Goal: Task Accomplishment & Management: Use online tool/utility

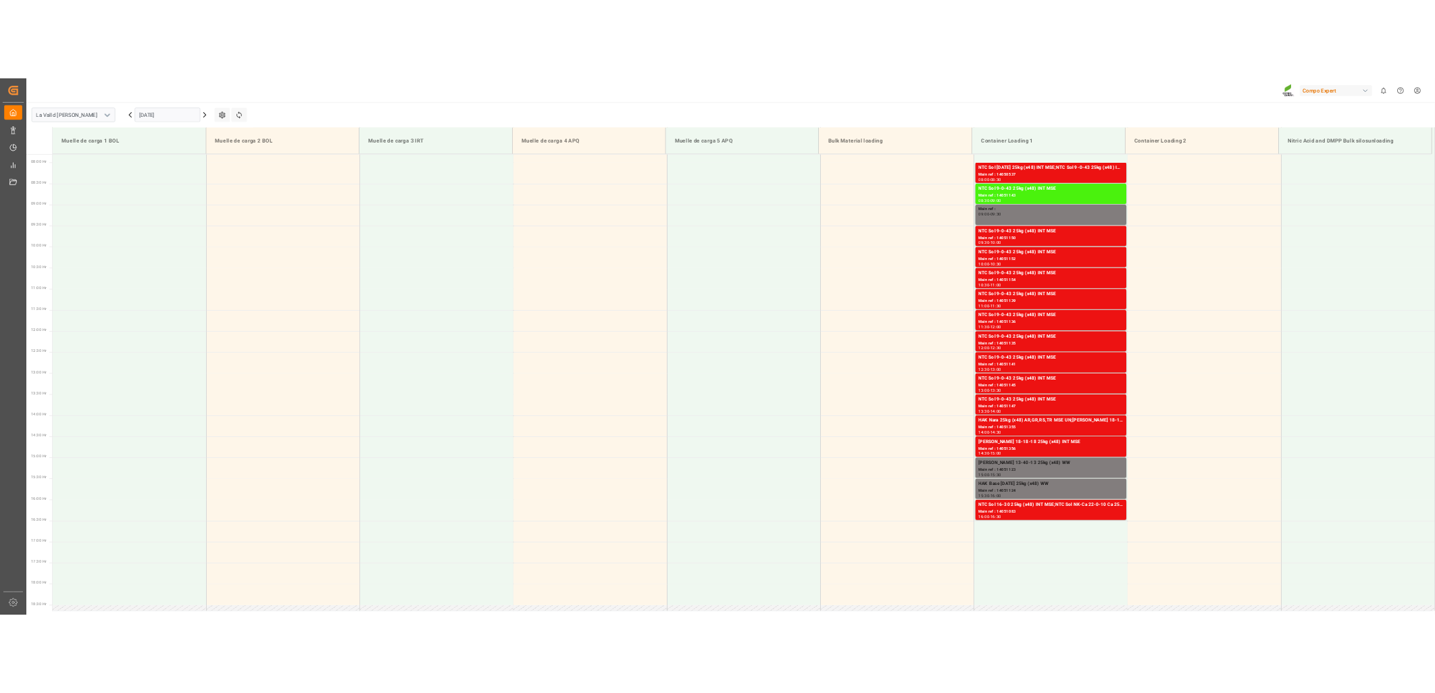
scroll to position [597, 0]
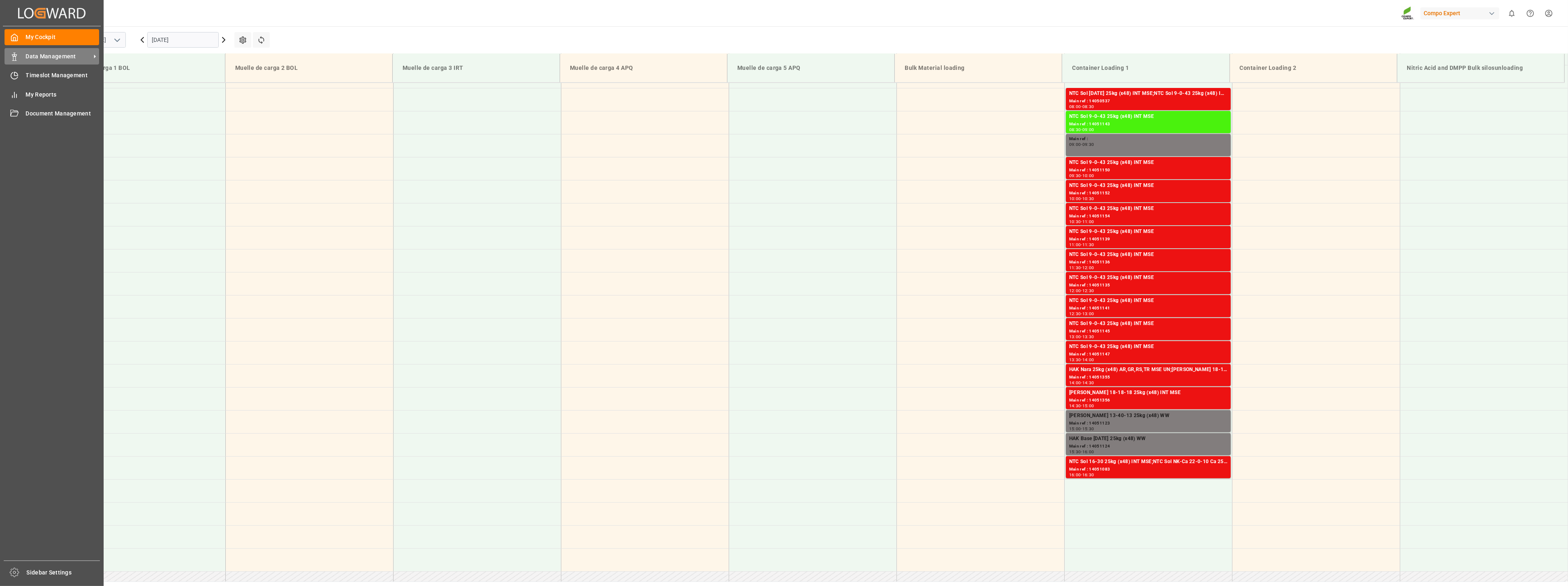
click at [17, 55] on icon at bounding box center [15, 57] width 9 height 9
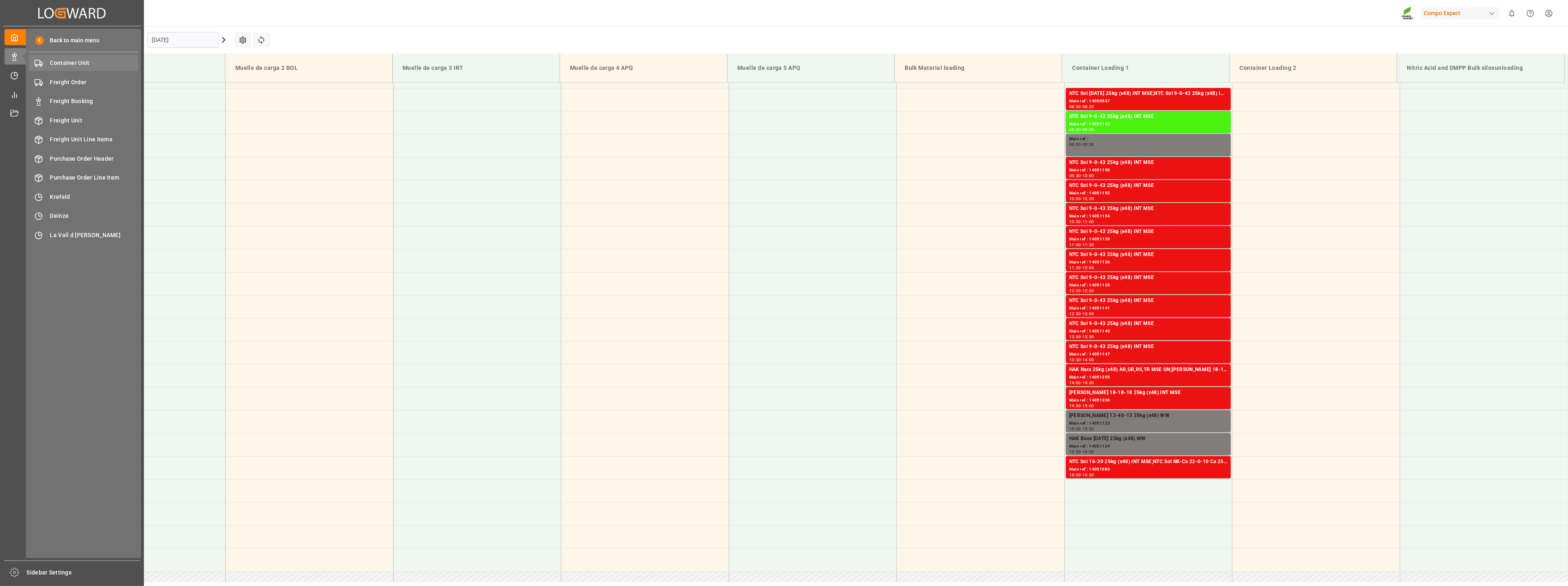
click at [110, 60] on span "Container Unit" at bounding box center [94, 63] width 88 height 9
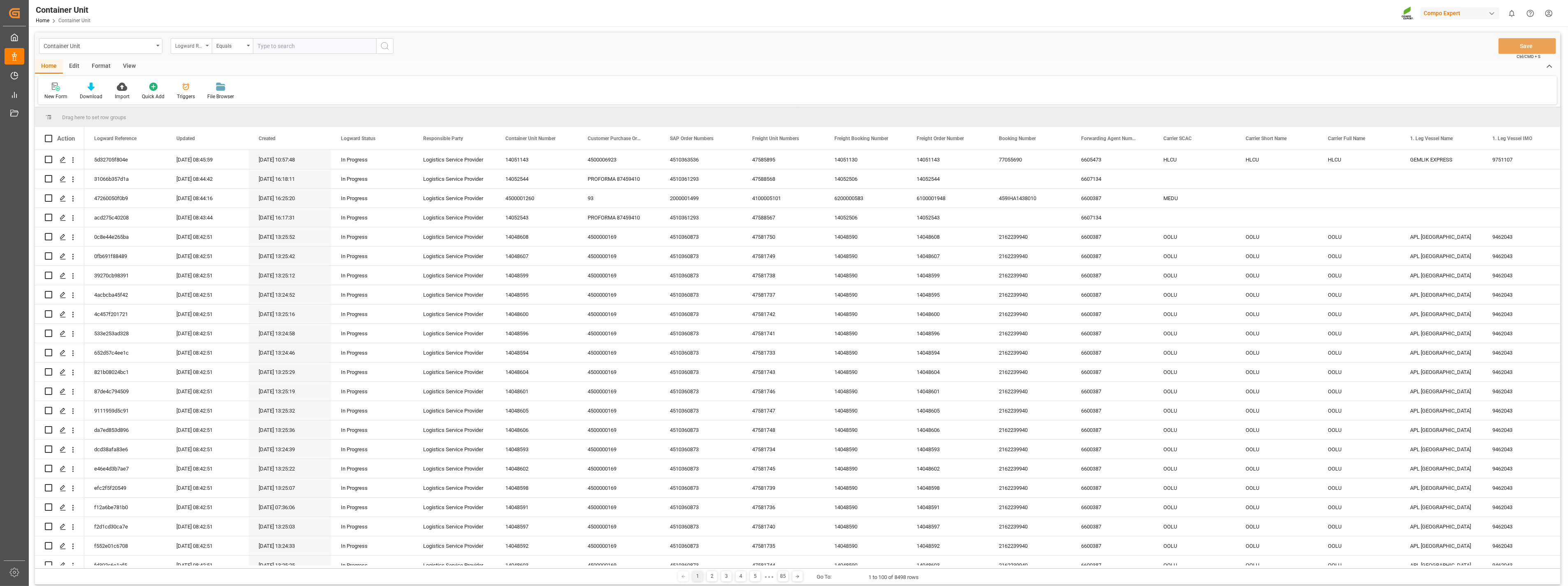
click at [208, 48] on div "Logward Reference" at bounding box center [191, 46] width 41 height 16
type input "sap"
click at [205, 79] on div "SAP Order Numbers" at bounding box center [232, 84] width 122 height 17
click at [248, 45] on div "Equals" at bounding box center [233, 46] width 41 height 16
click at [237, 100] on div "Fuzzy search" at bounding box center [273, 101] width 122 height 17
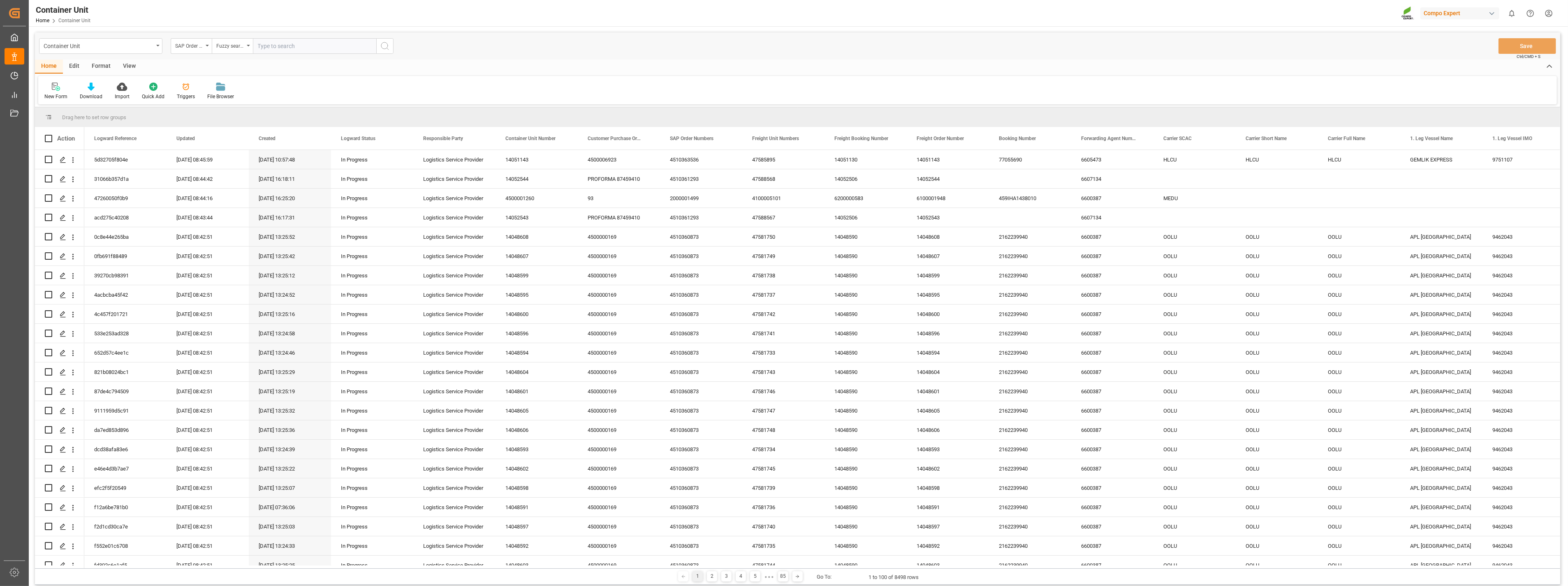
click at [278, 46] on input "text" at bounding box center [314, 46] width 124 height 16
paste input "4510364340"
type input "4510364340"
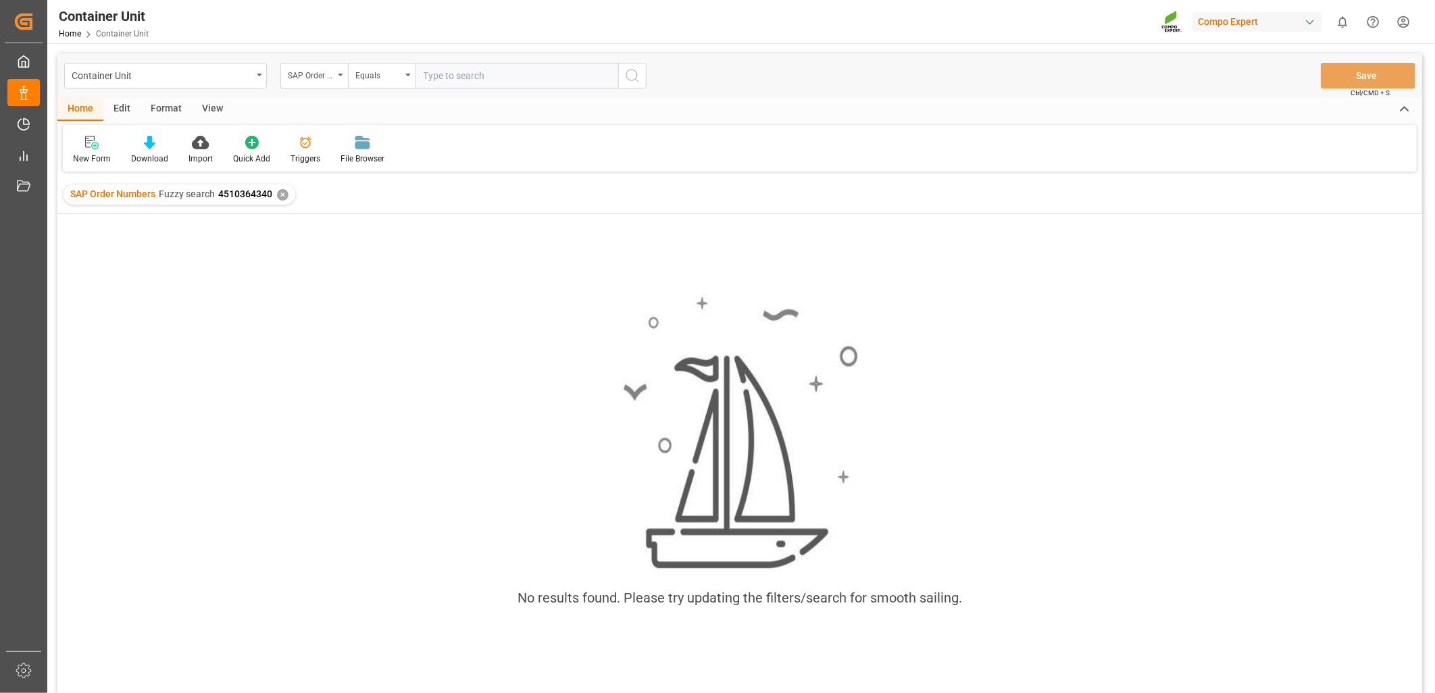
click at [282, 197] on div "✕" at bounding box center [282, 194] width 11 height 11
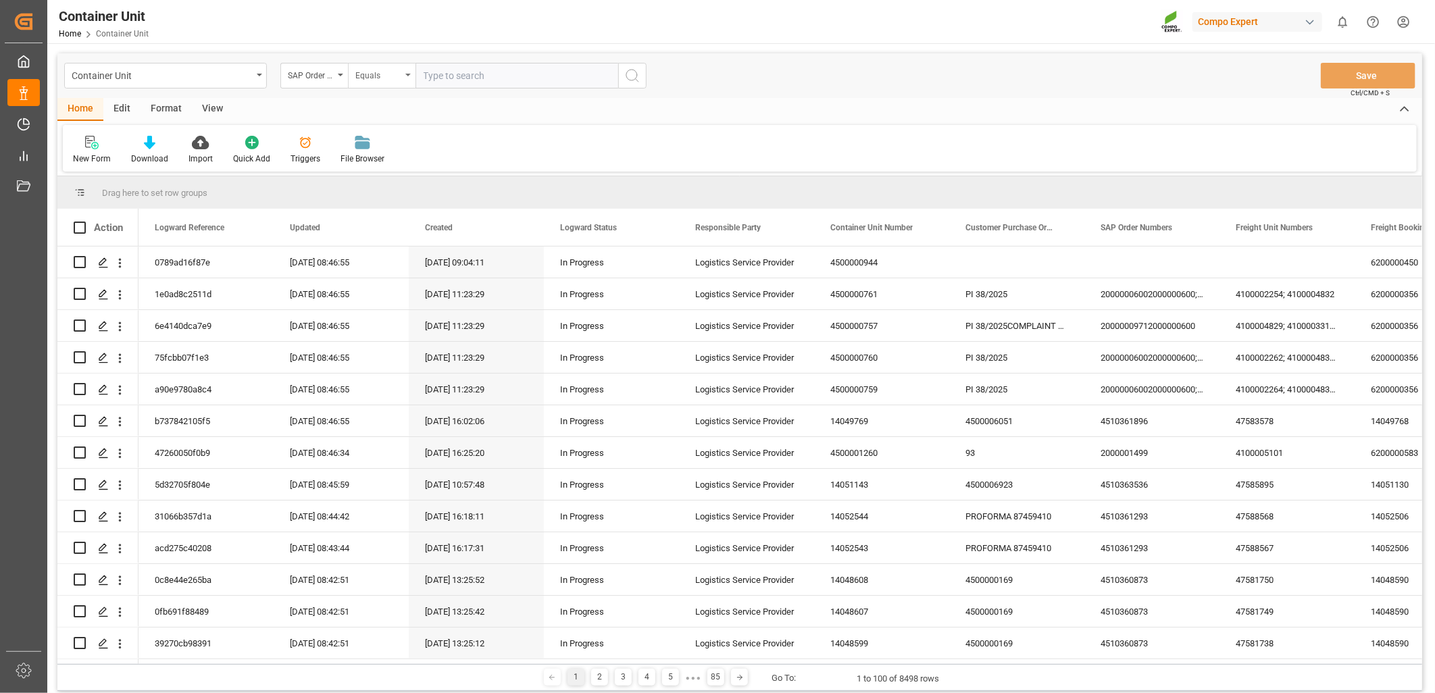
click at [409, 75] on icon "open menu" at bounding box center [407, 75] width 5 height 3
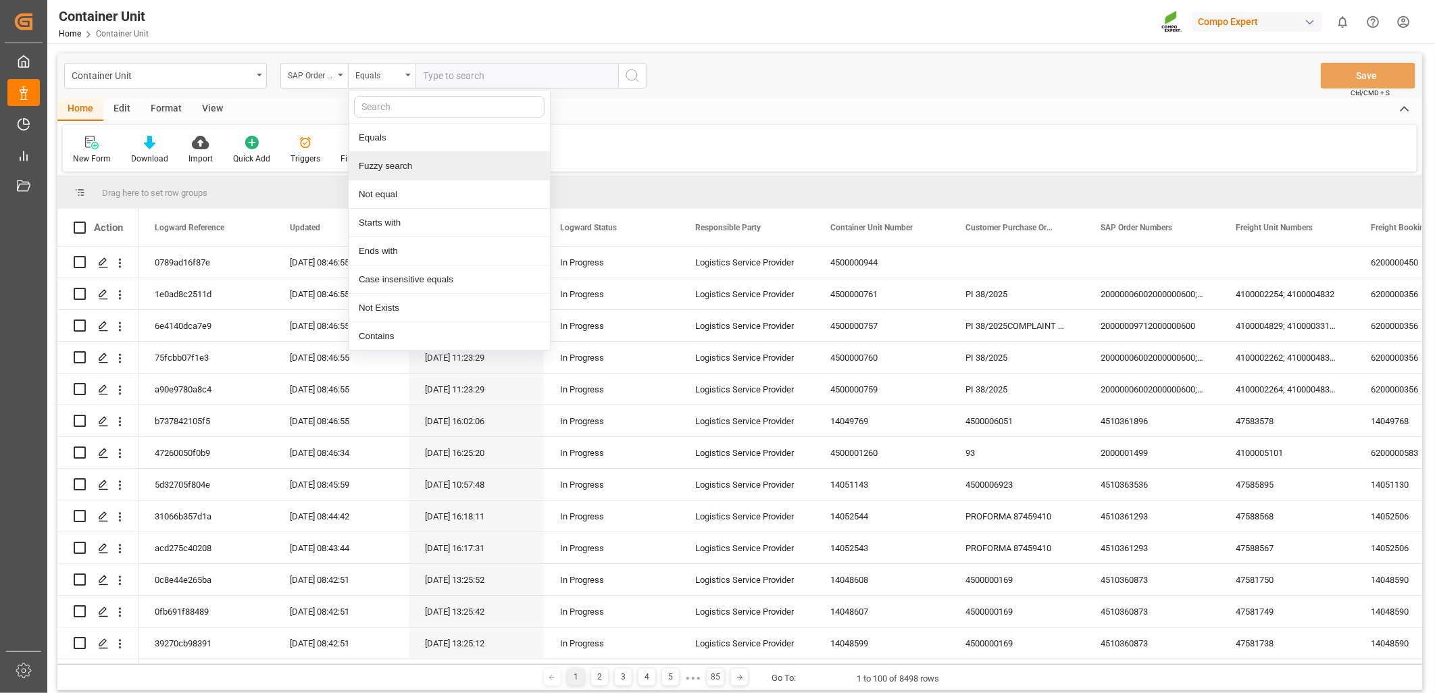
click at [368, 166] on div "Fuzzy search" at bounding box center [449, 166] width 201 height 28
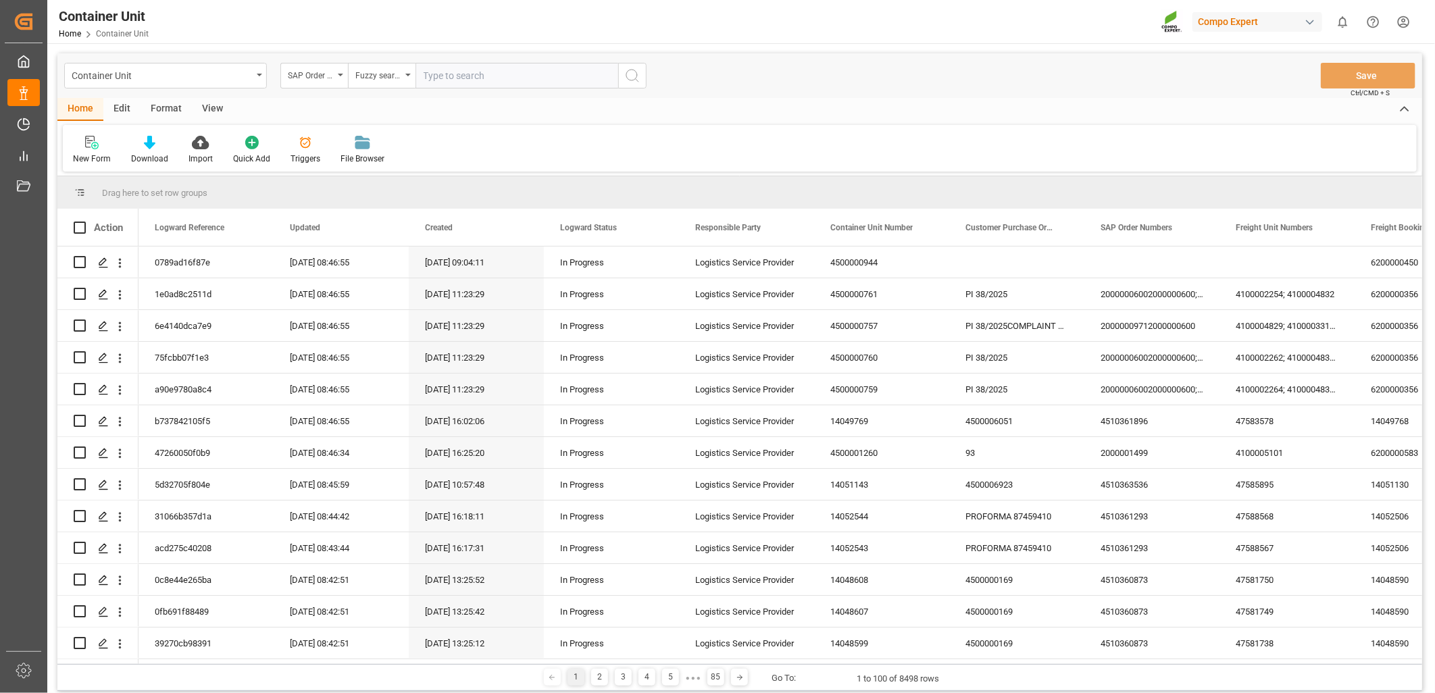
paste input "4510364340"
type input "4510364340"
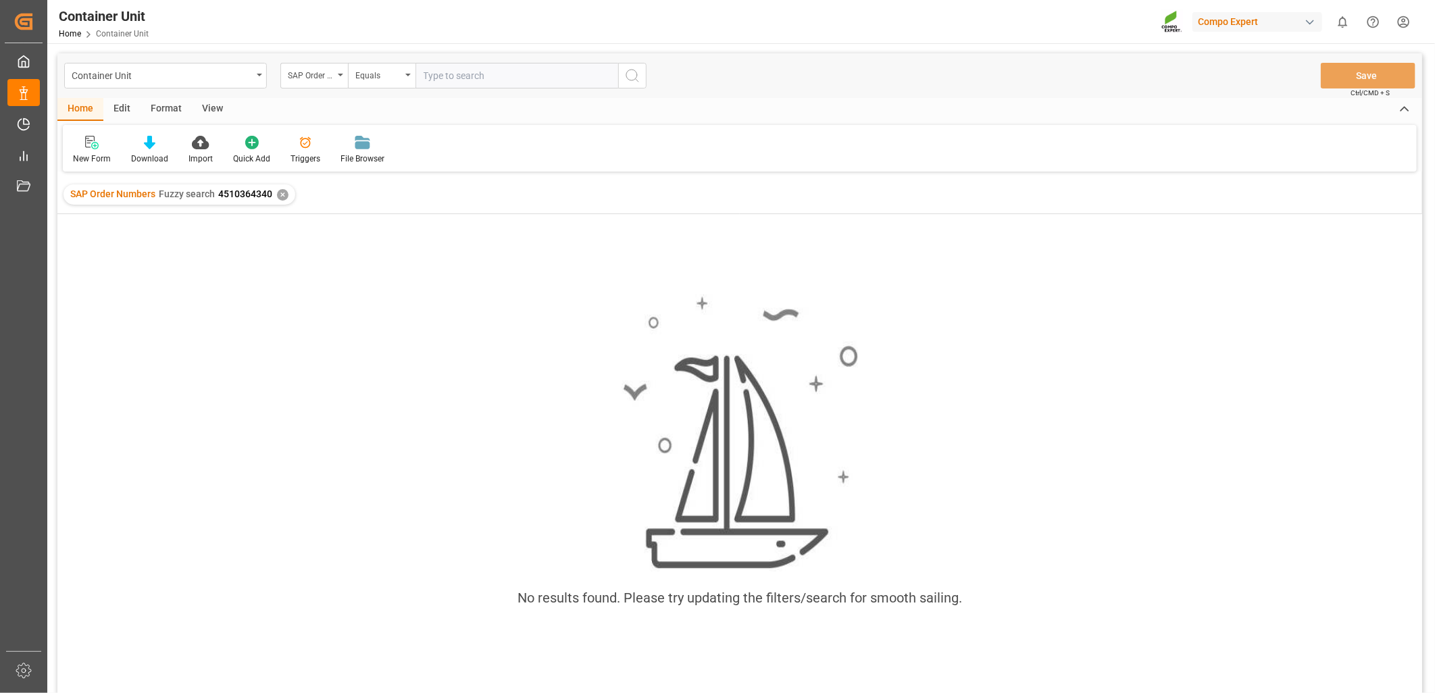
click at [281, 193] on div "✕" at bounding box center [282, 194] width 11 height 11
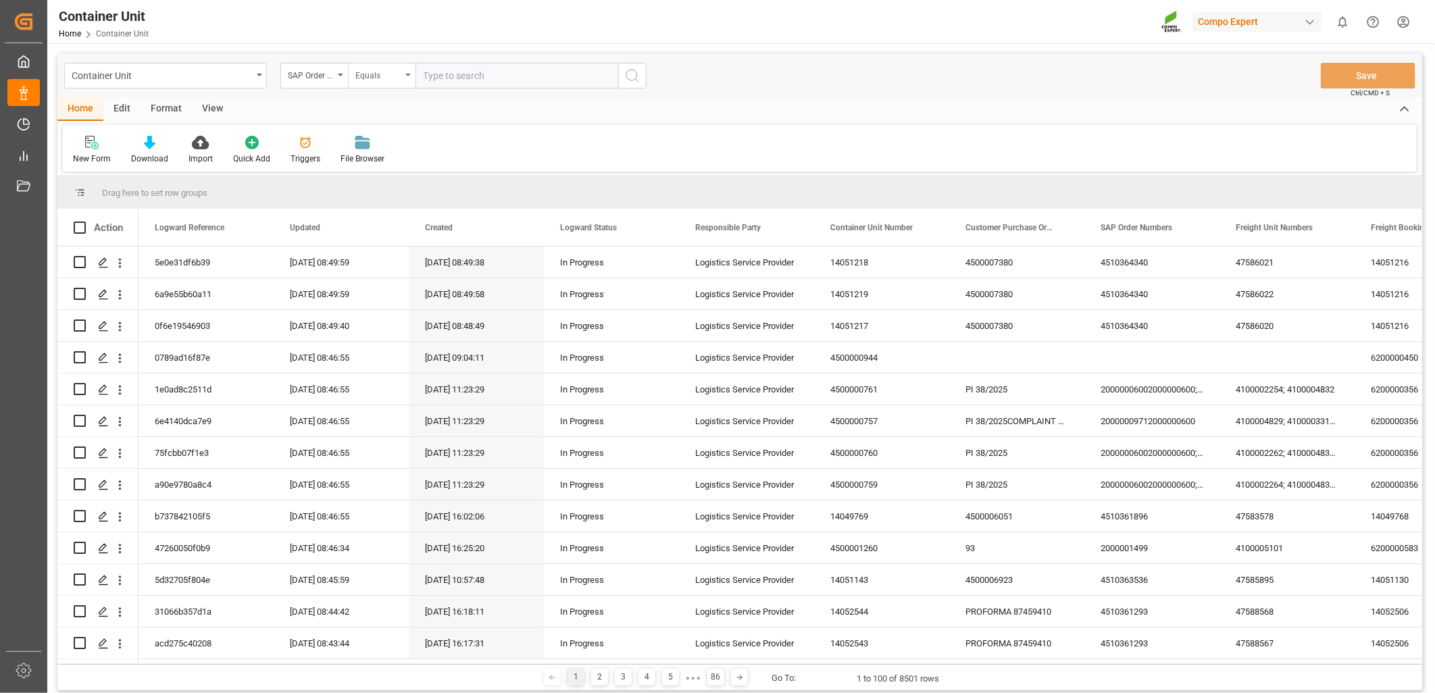
click at [405, 77] on div "Equals" at bounding box center [382, 76] width 68 height 26
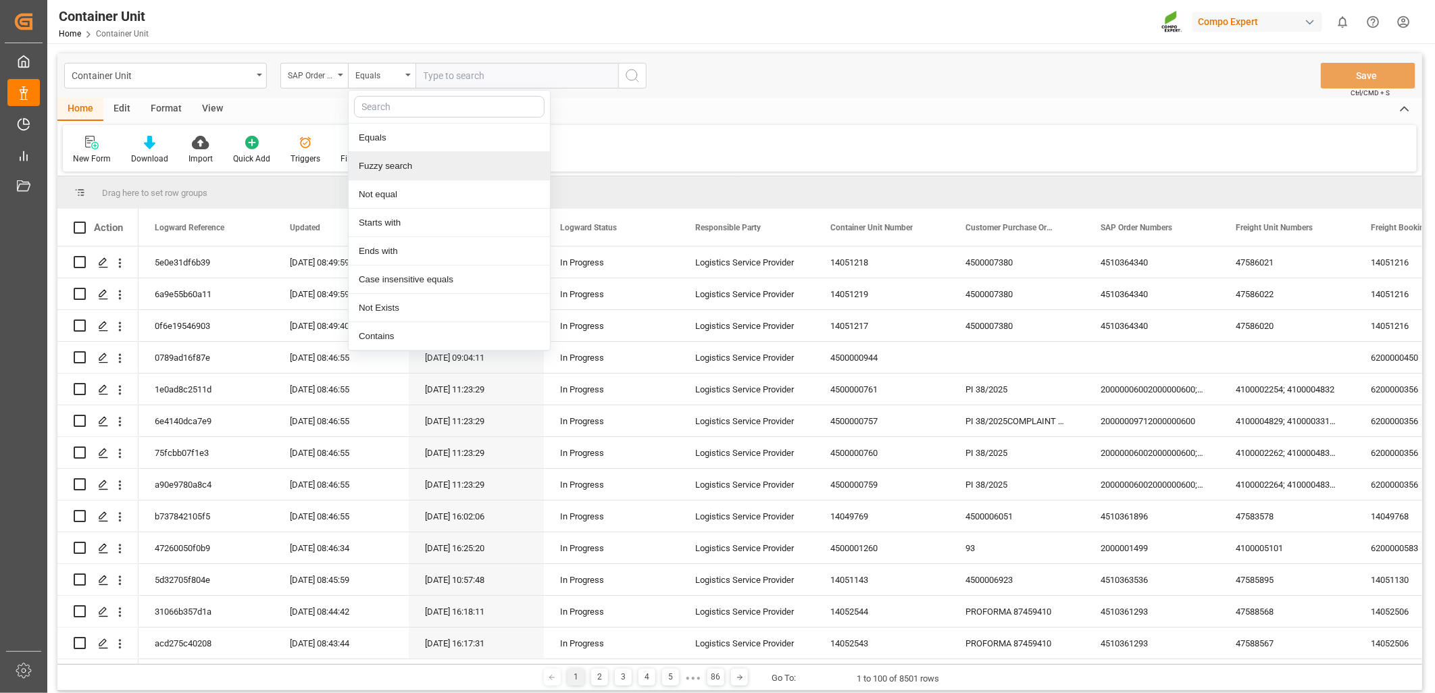
click at [376, 161] on div "Fuzzy search" at bounding box center [449, 166] width 201 height 28
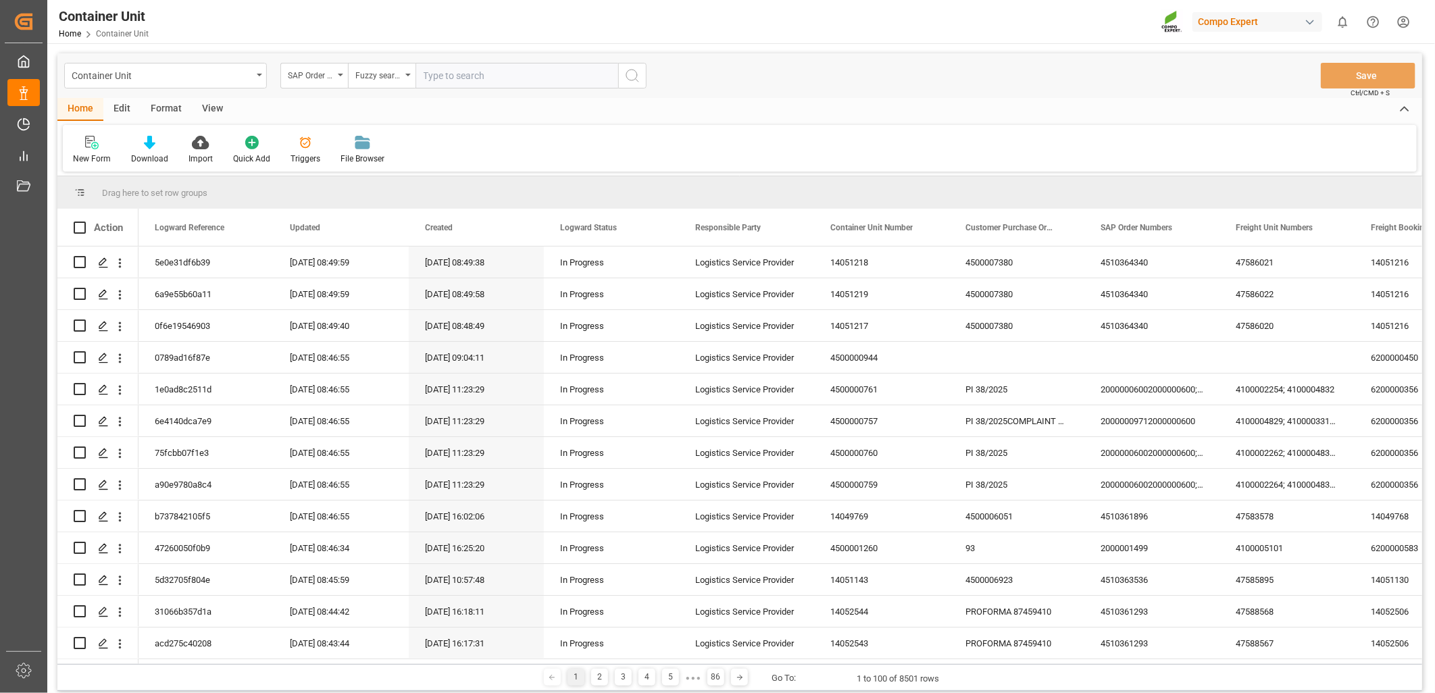
paste input "4510364340"
type input "4510364340"
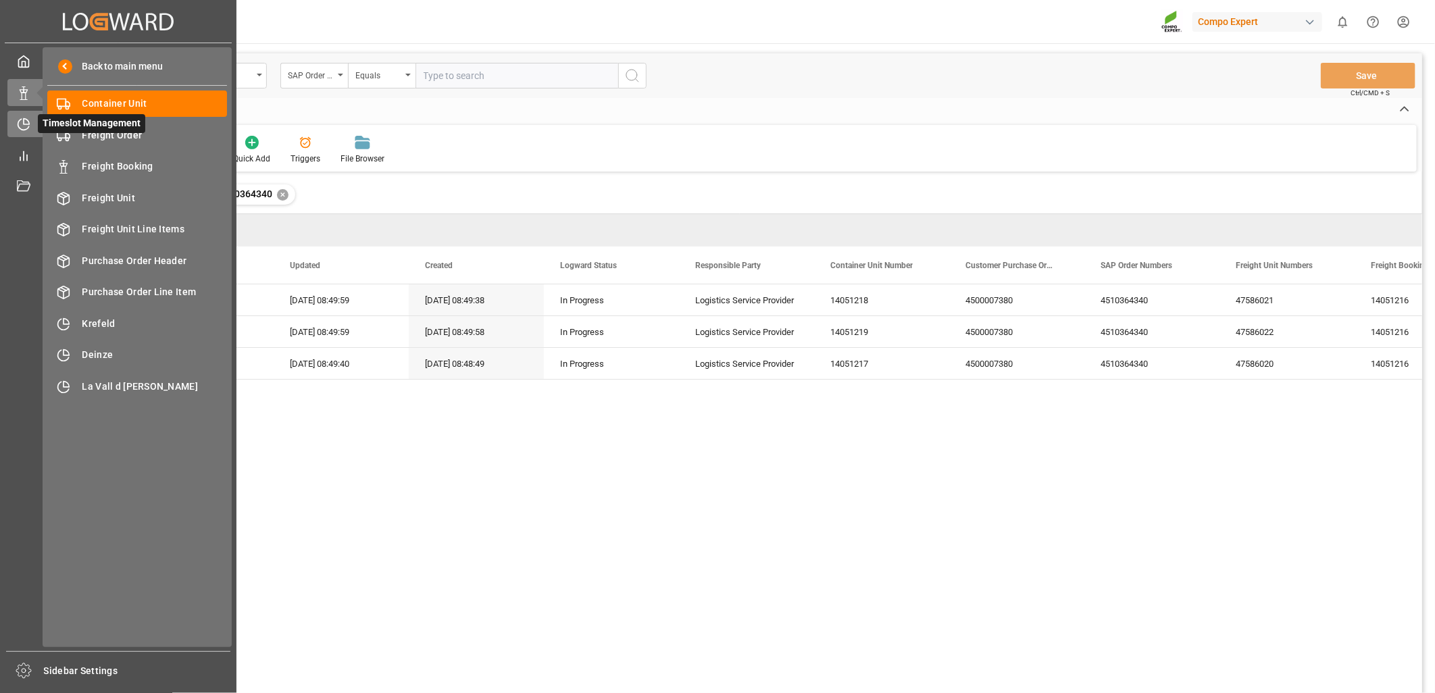
click at [22, 128] on icon at bounding box center [24, 125] width 14 height 14
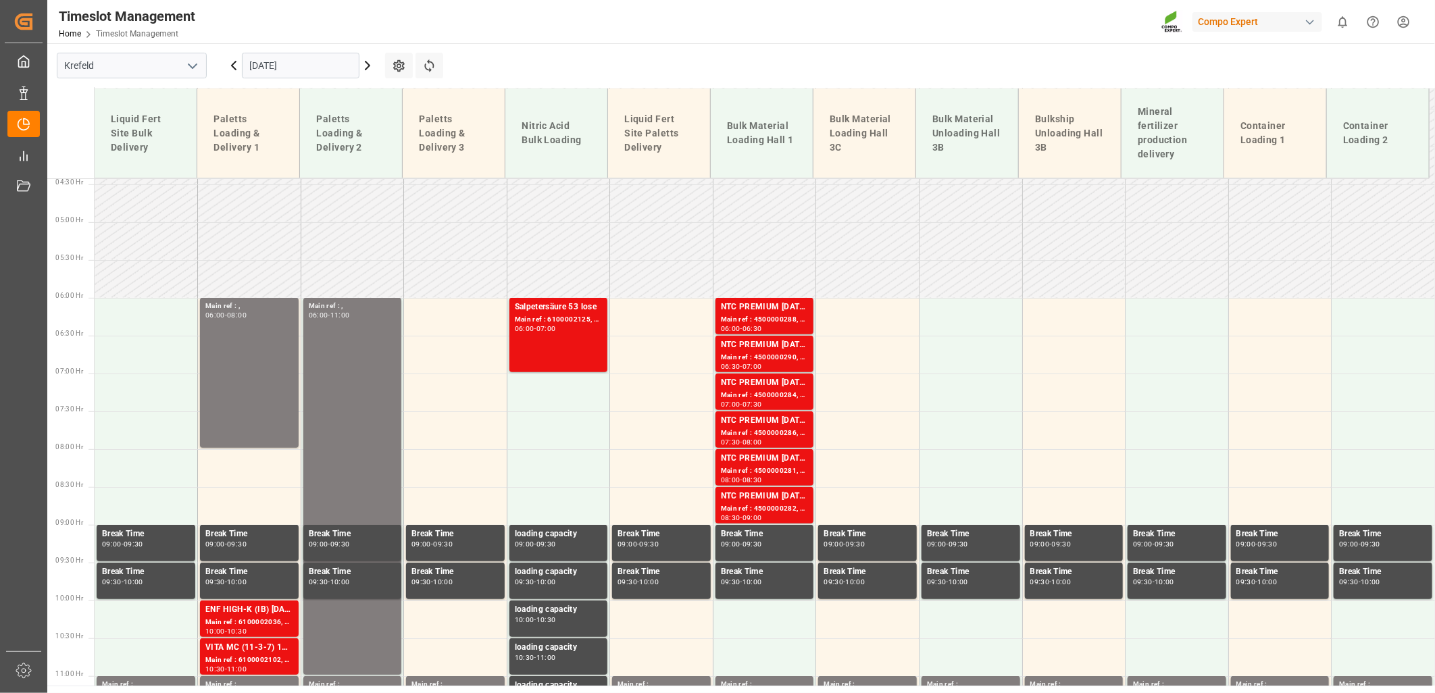
scroll to position [639, 0]
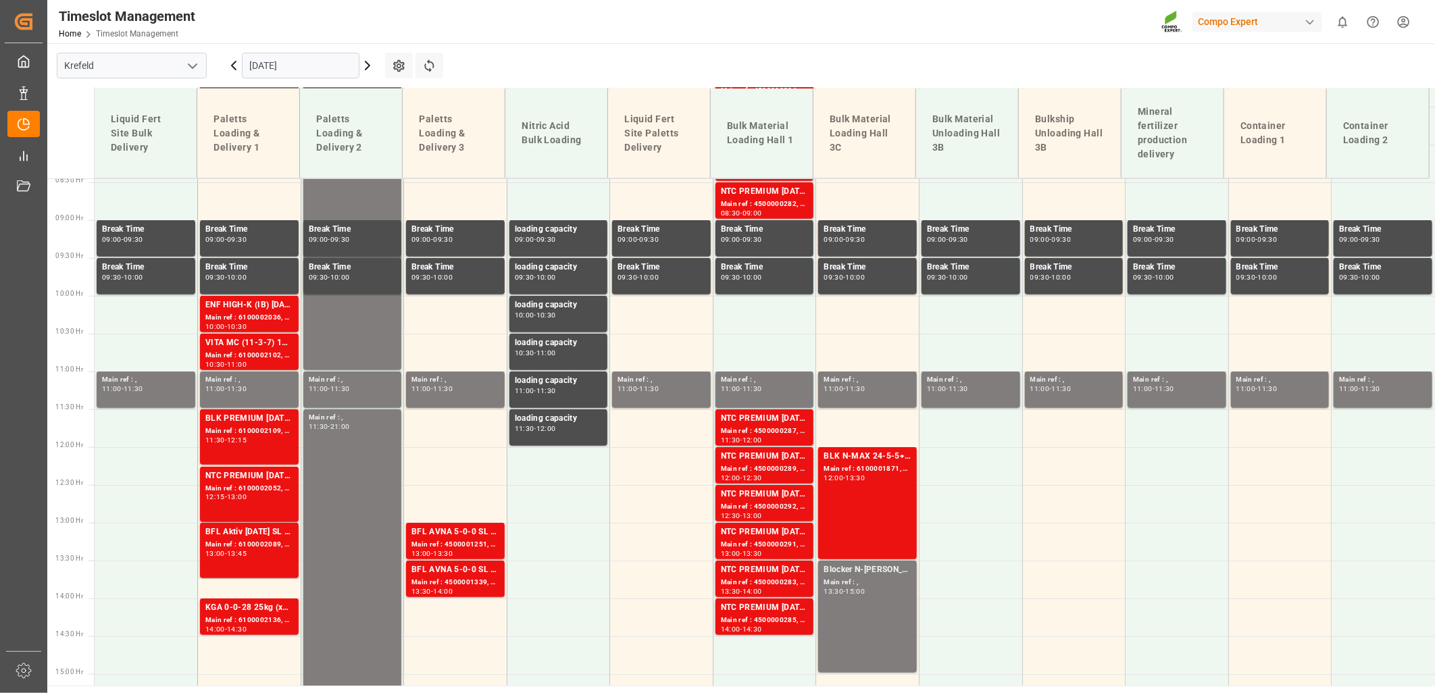
click at [188, 71] on icon "open menu" at bounding box center [192, 66] width 16 height 16
click at [117, 160] on div "La Vall d [PERSON_NAME]" at bounding box center [131, 156] width 149 height 30
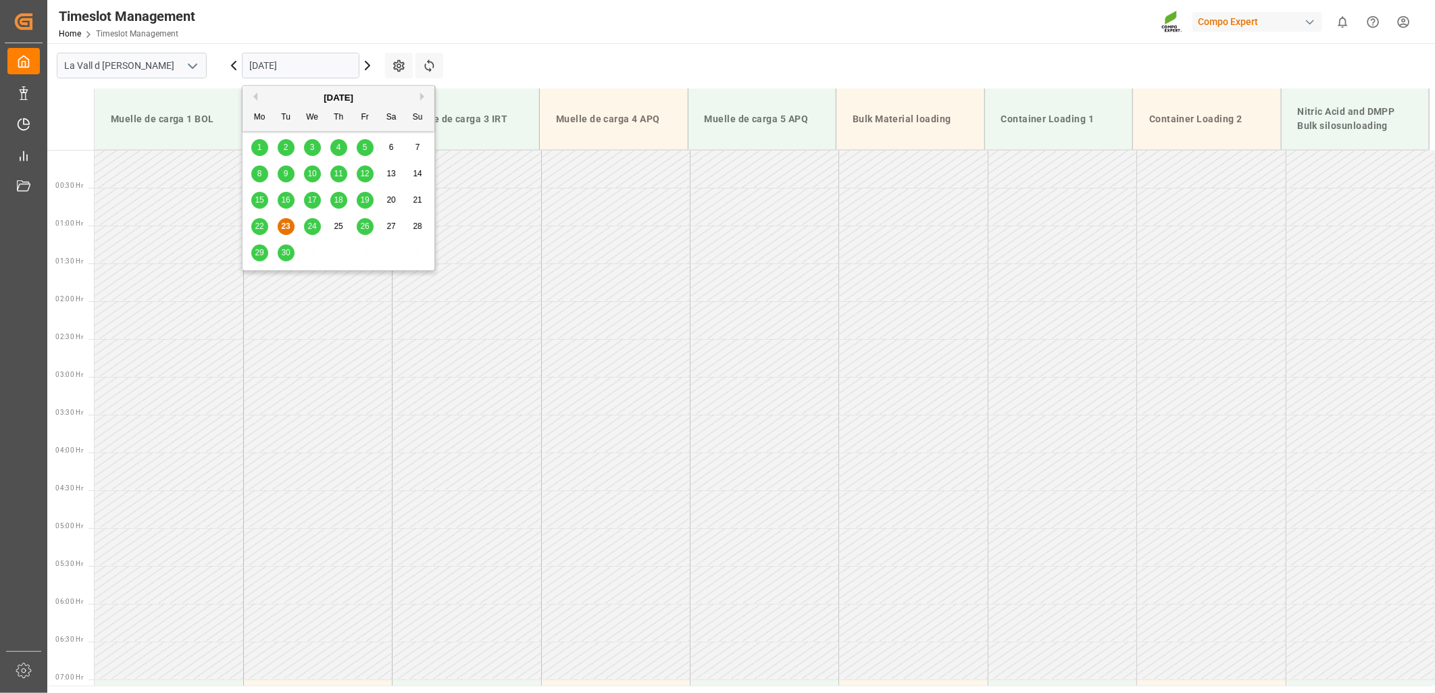
click at [358, 68] on input "[DATE]" at bounding box center [301, 66] width 118 height 26
click at [426, 98] on button "Next Month" at bounding box center [424, 97] width 8 height 8
click at [338, 149] on span "2" at bounding box center [338, 147] width 5 height 9
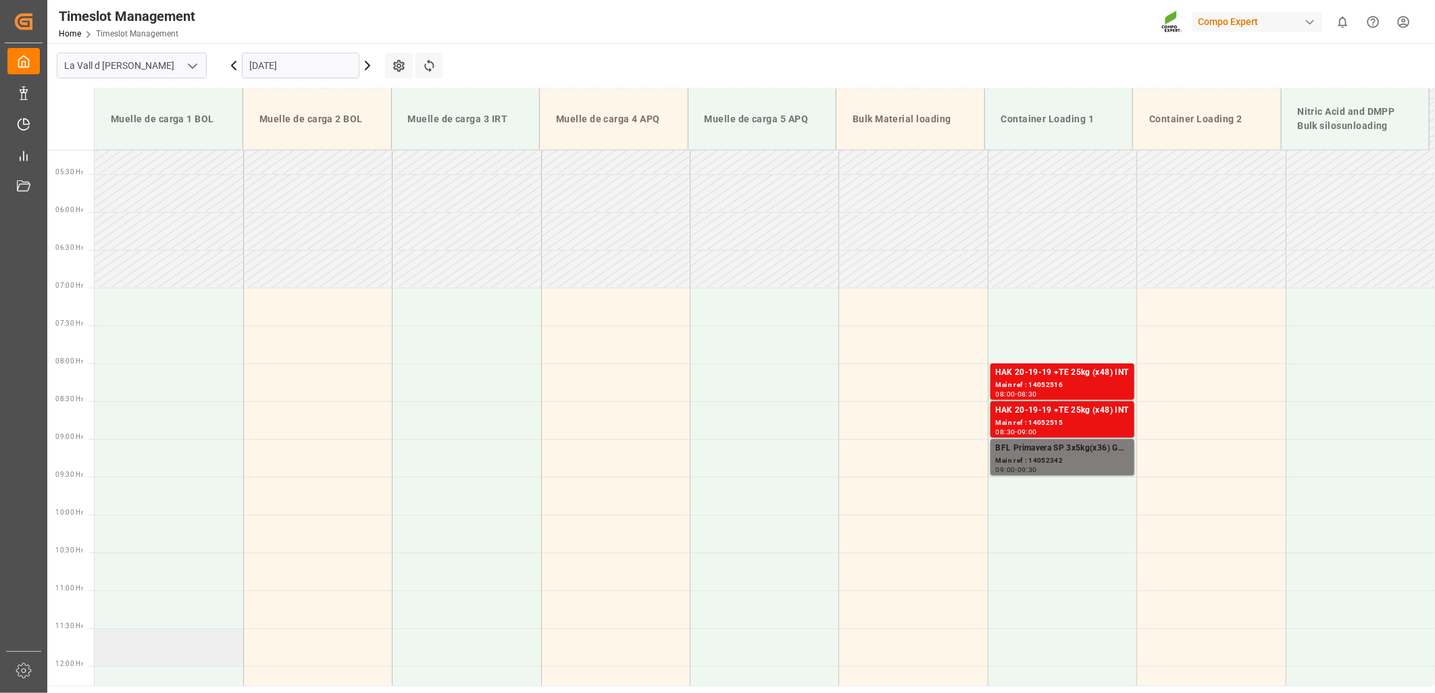
scroll to position [386, 0]
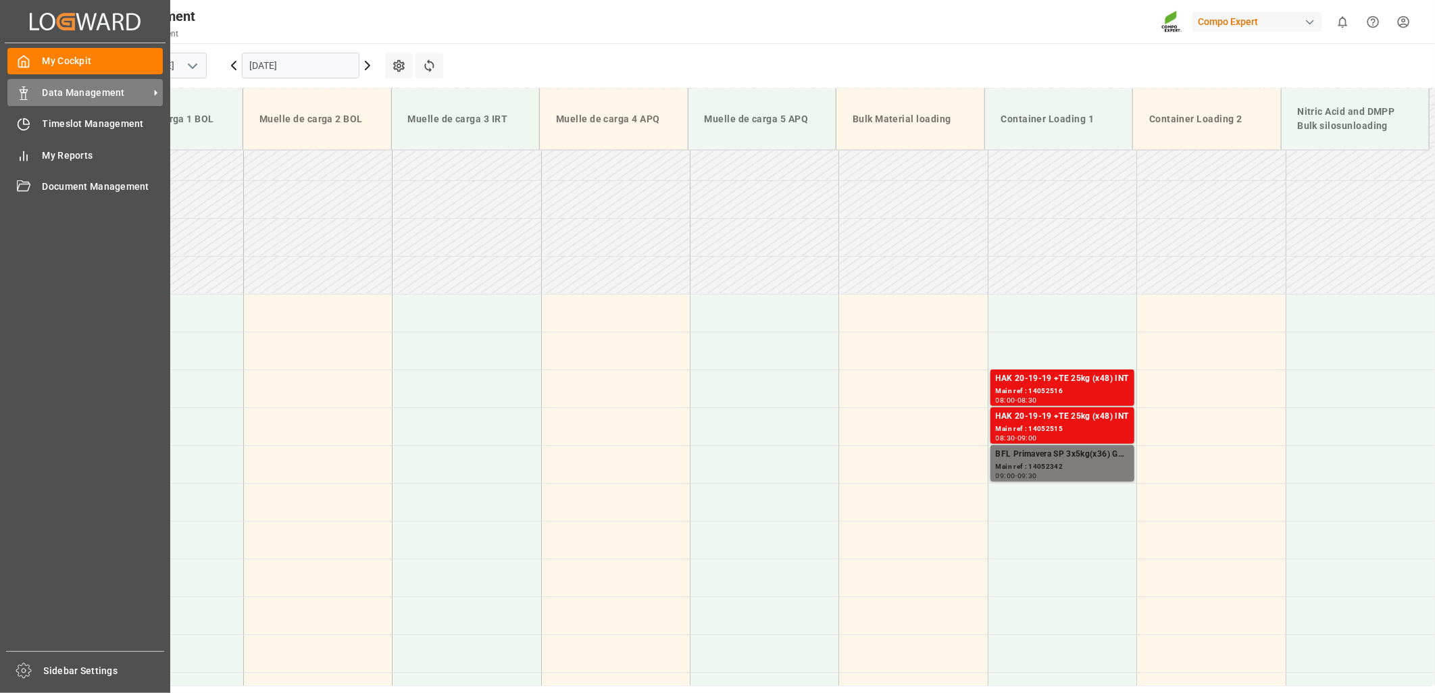
click at [30, 92] on icon at bounding box center [24, 93] width 14 height 14
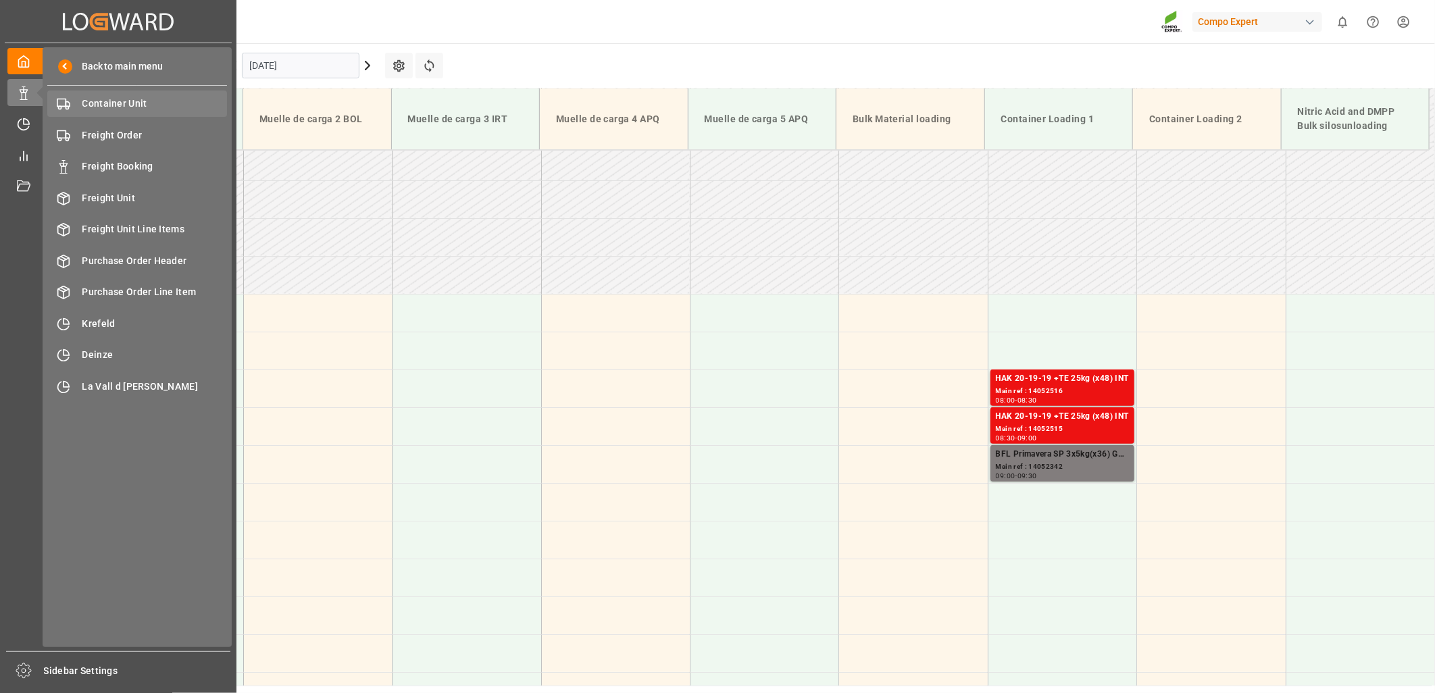
click at [138, 104] on span "Container Unit" at bounding box center [154, 104] width 145 height 14
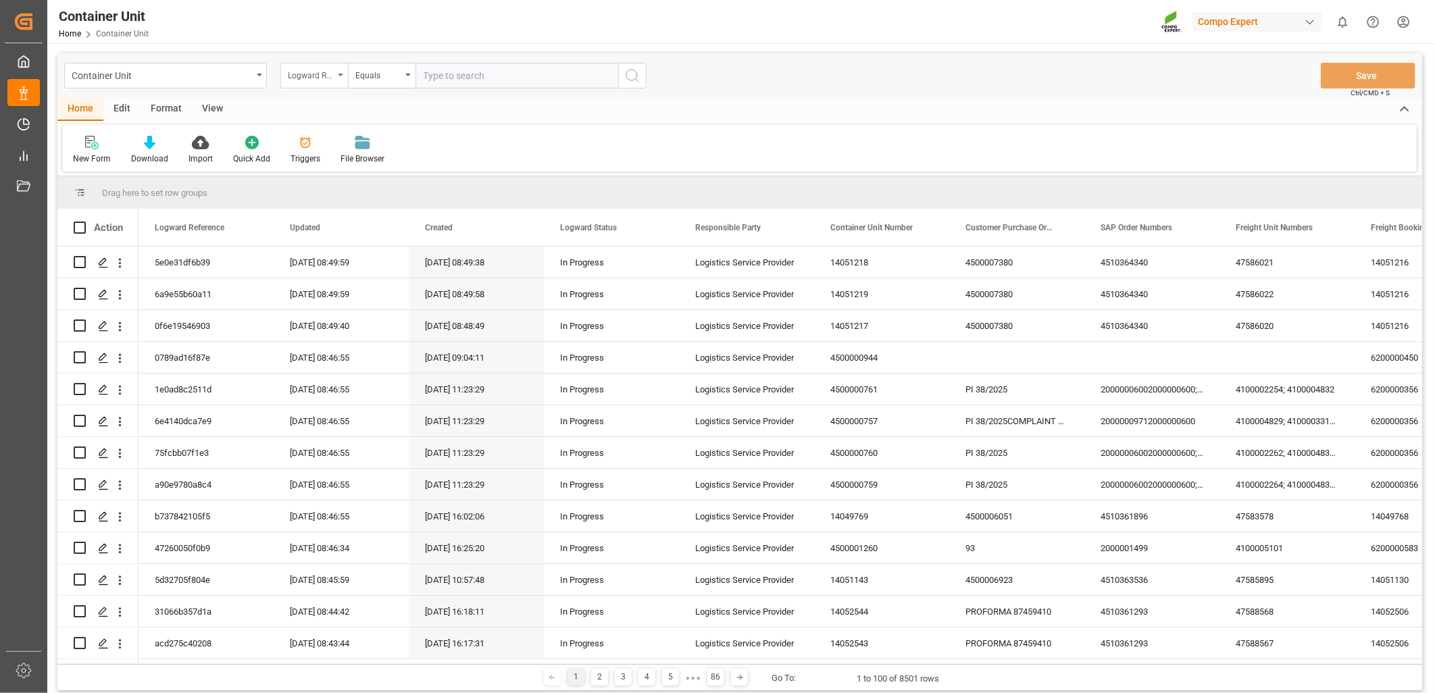
click at [342, 77] on div "Logward Reference" at bounding box center [314, 76] width 68 height 26
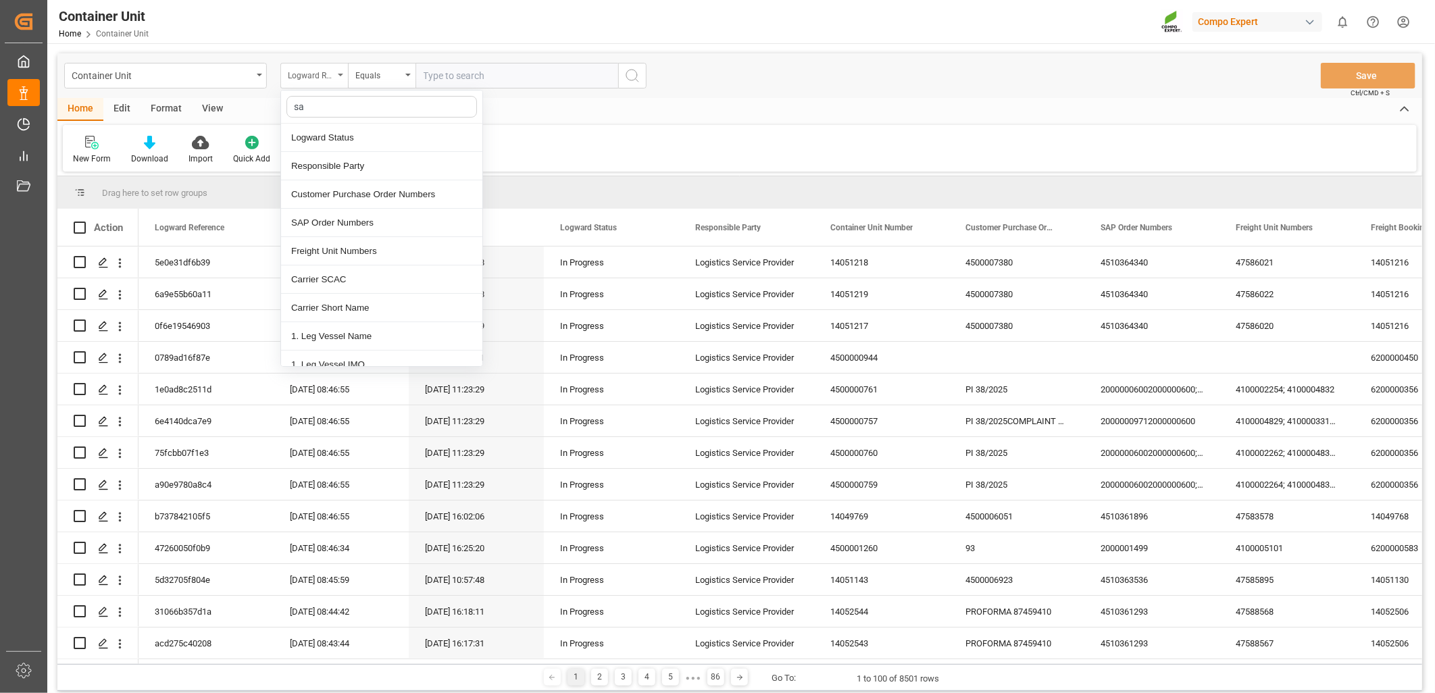
type input "sap"
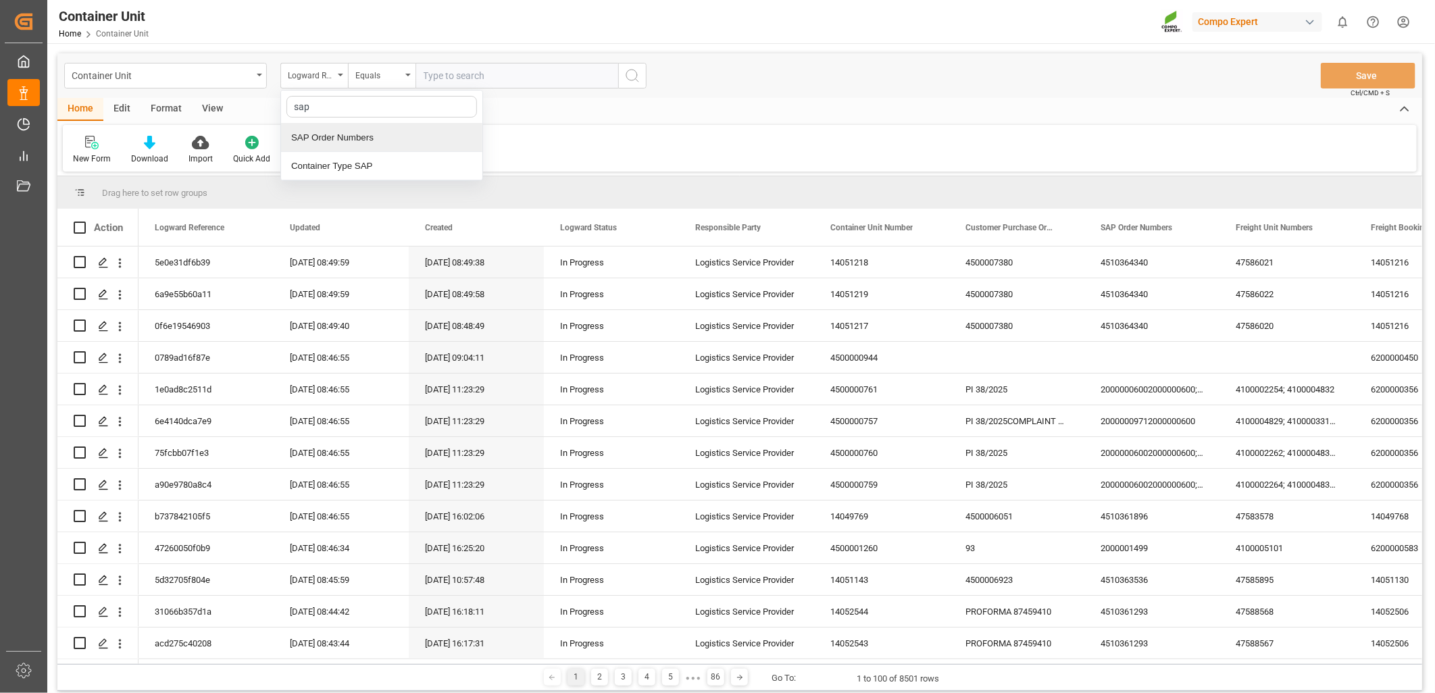
click at [334, 145] on div "SAP Order Numbers" at bounding box center [381, 138] width 201 height 28
click at [406, 81] on div "Equals" at bounding box center [382, 76] width 68 height 26
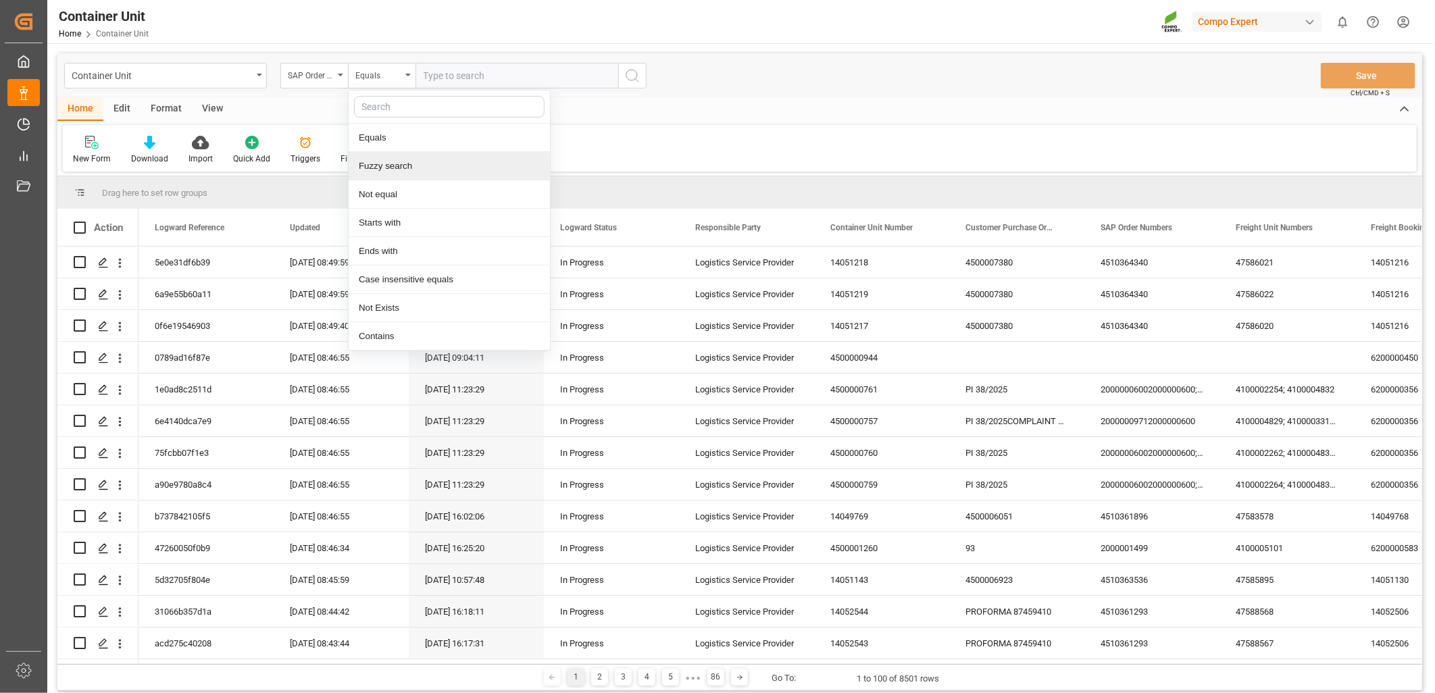
click at [380, 161] on div "Fuzzy search" at bounding box center [449, 166] width 201 height 28
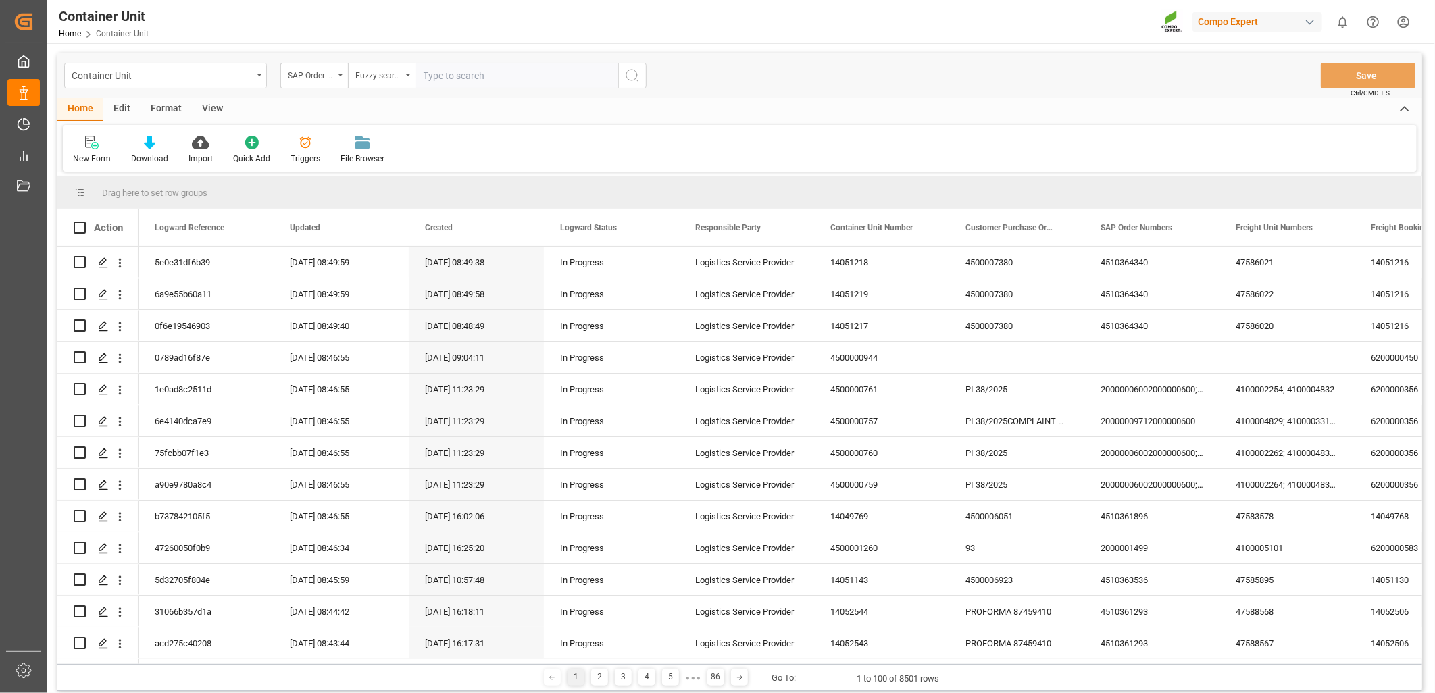
paste input "4510365718"
type input "4510365718"
